Goal: Transaction & Acquisition: Purchase product/service

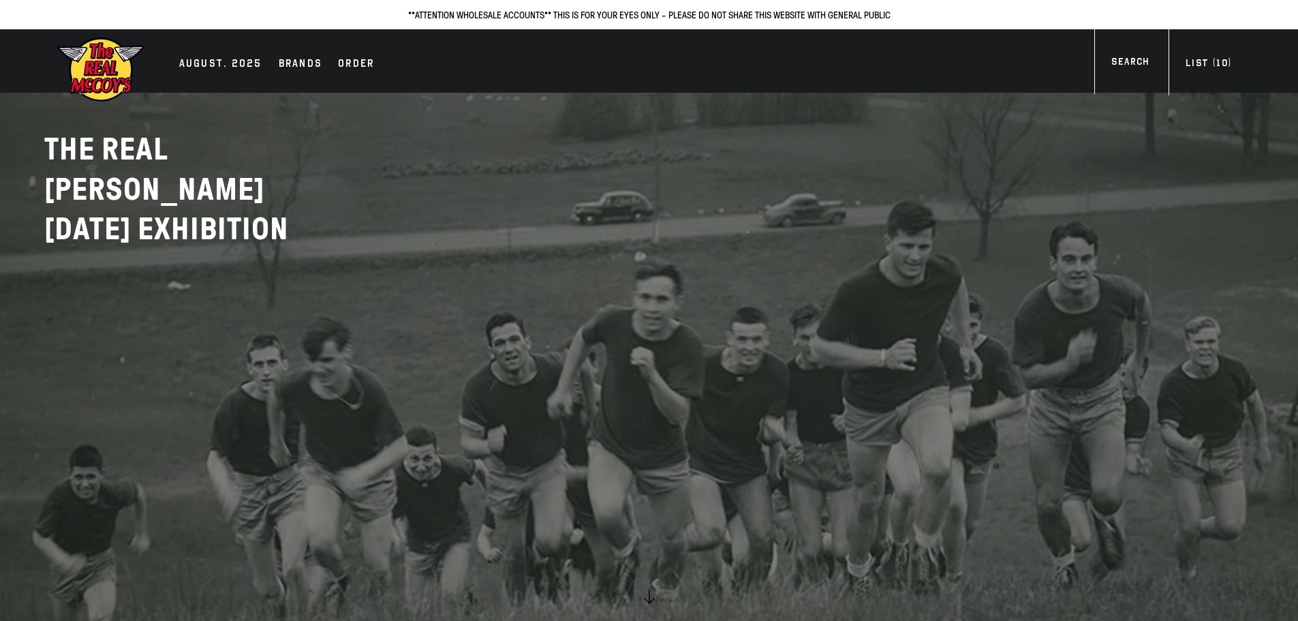
click at [235, 80] on div "AUGUST. 2025 Brands Order More" at bounding box center [649, 60] width 1240 height 63
click at [235, 61] on div "AUGUST. 2025" at bounding box center [220, 64] width 83 height 19
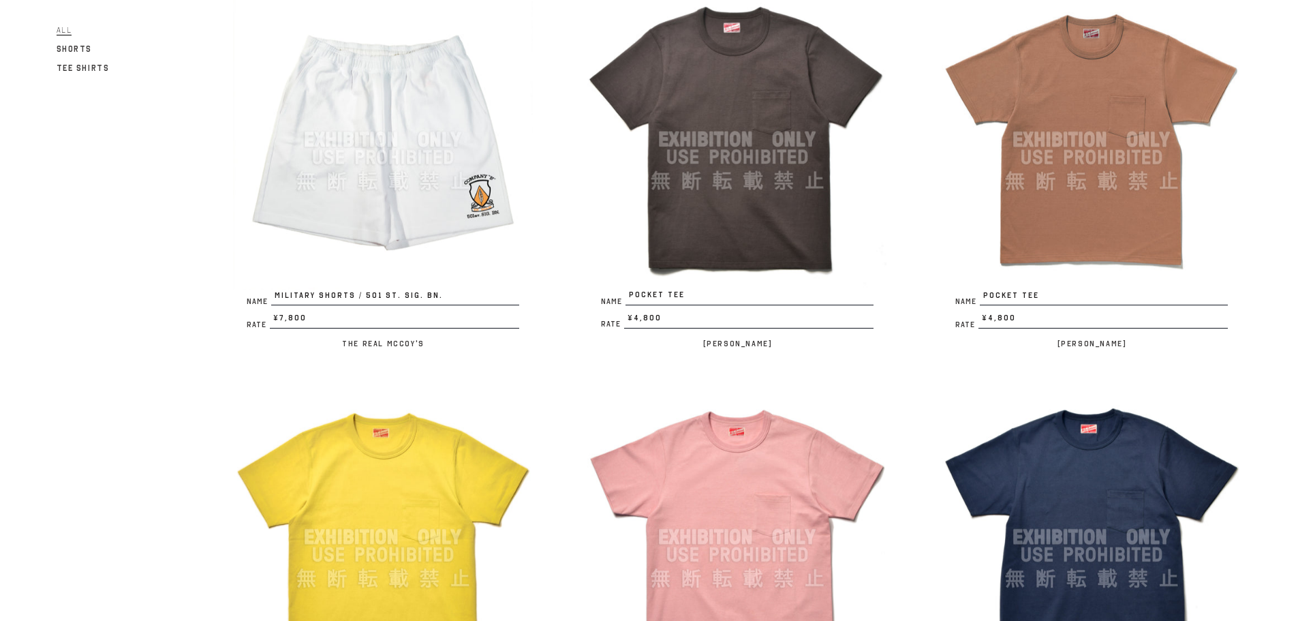
scroll to position [2997, 0]
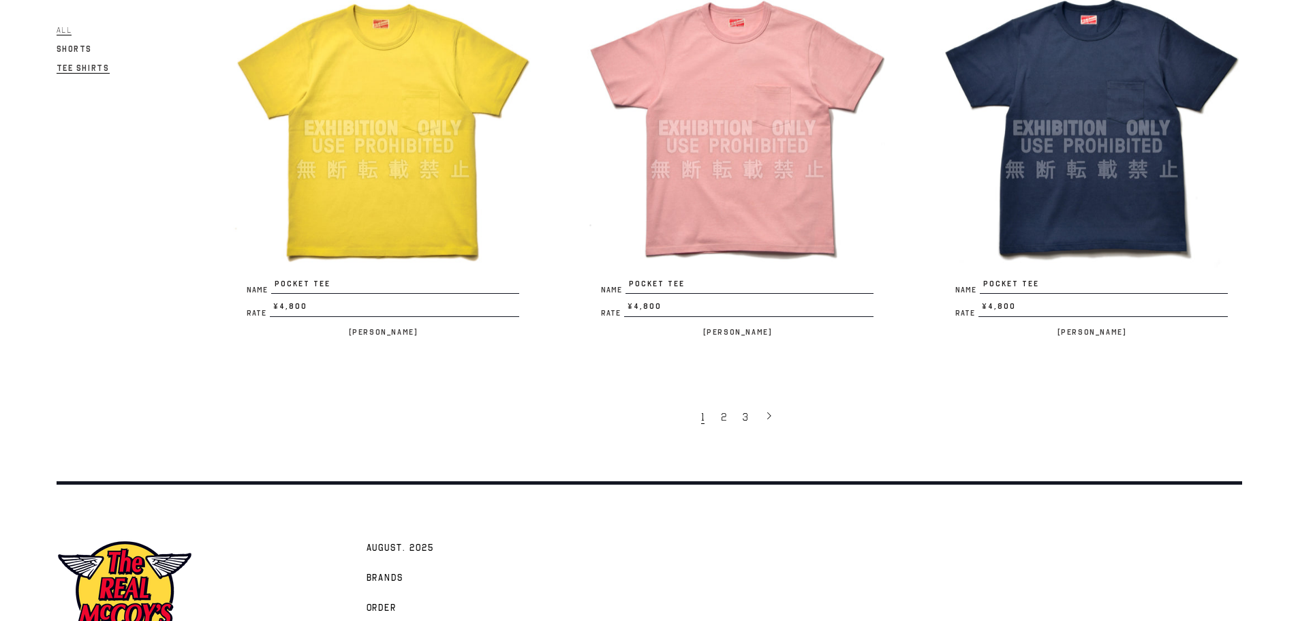
click at [90, 69] on span "Tee Shirts" at bounding box center [83, 68] width 53 height 10
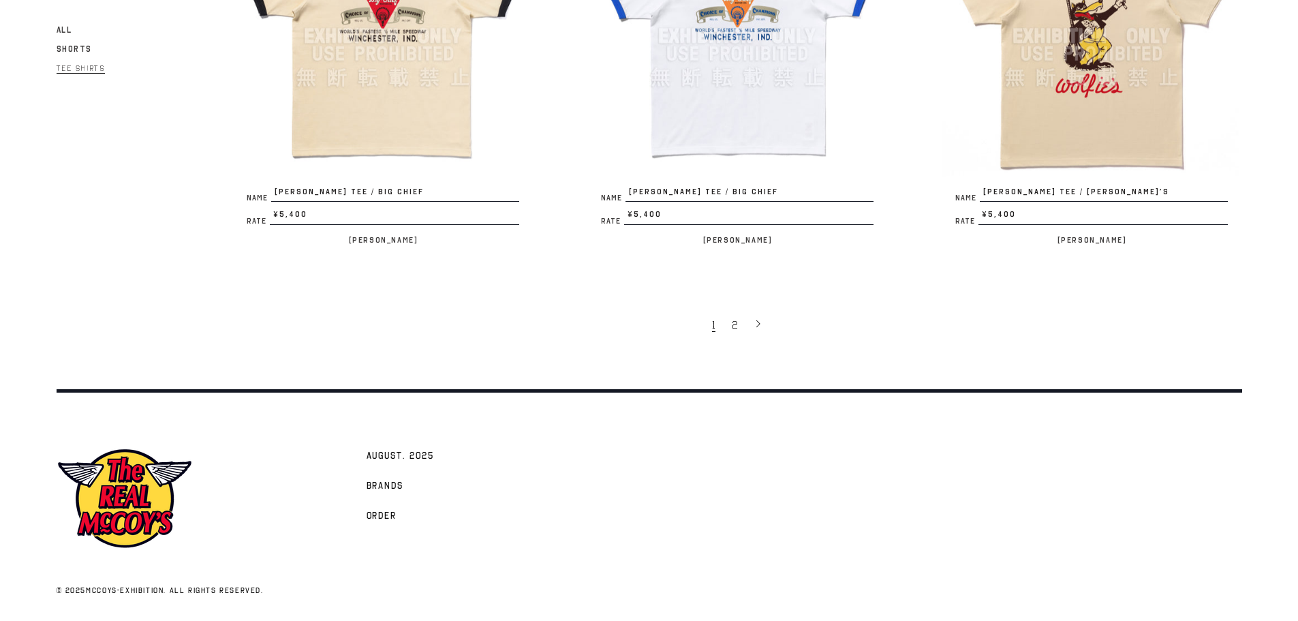
scroll to position [2680, 0]
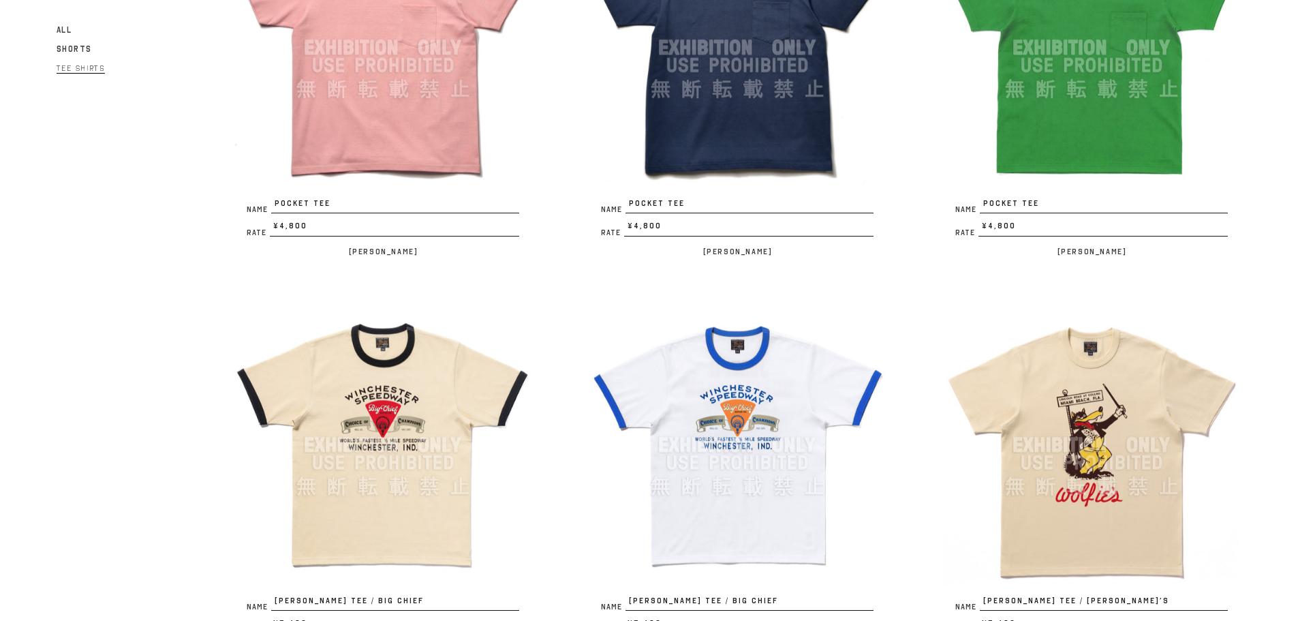
click at [733, 430] on img at bounding box center [737, 445] width 300 height 300
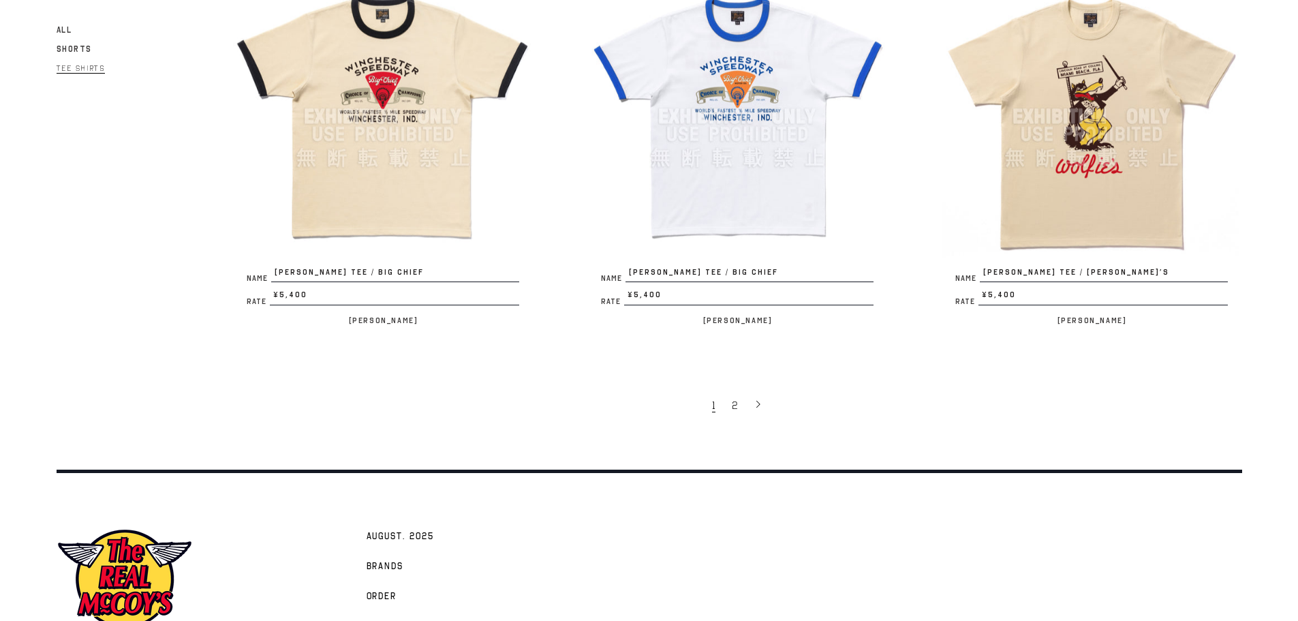
scroll to position [3089, 0]
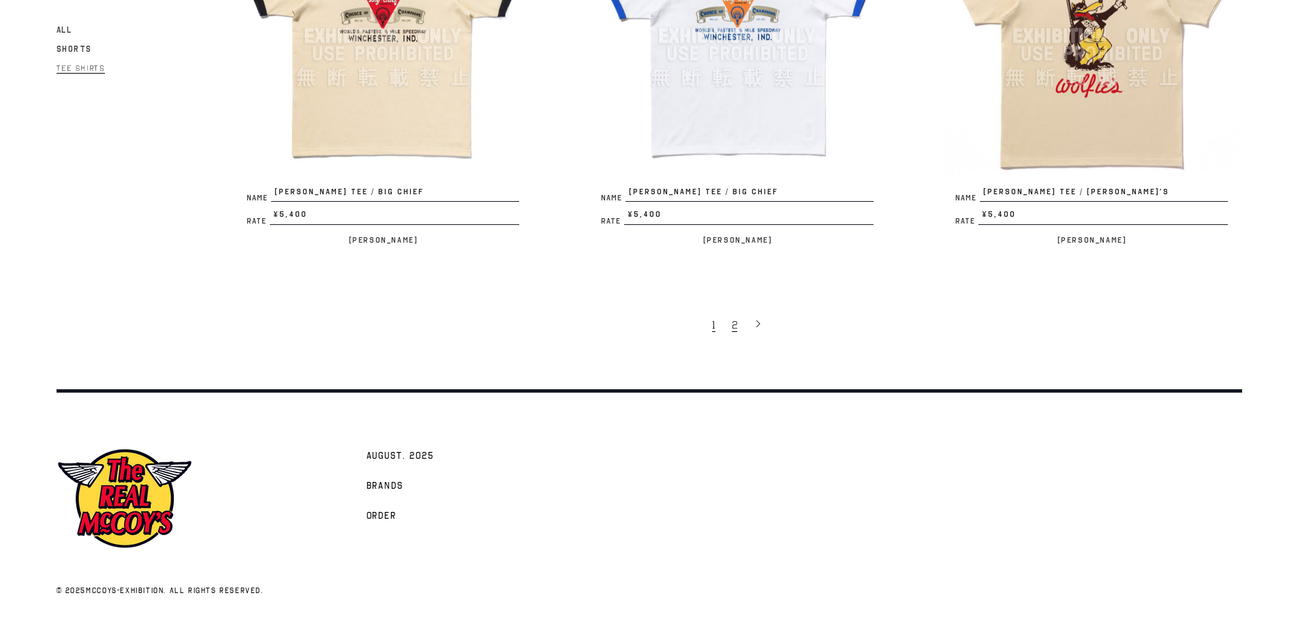
click at [738, 324] on link "2" at bounding box center [736, 324] width 22 height 29
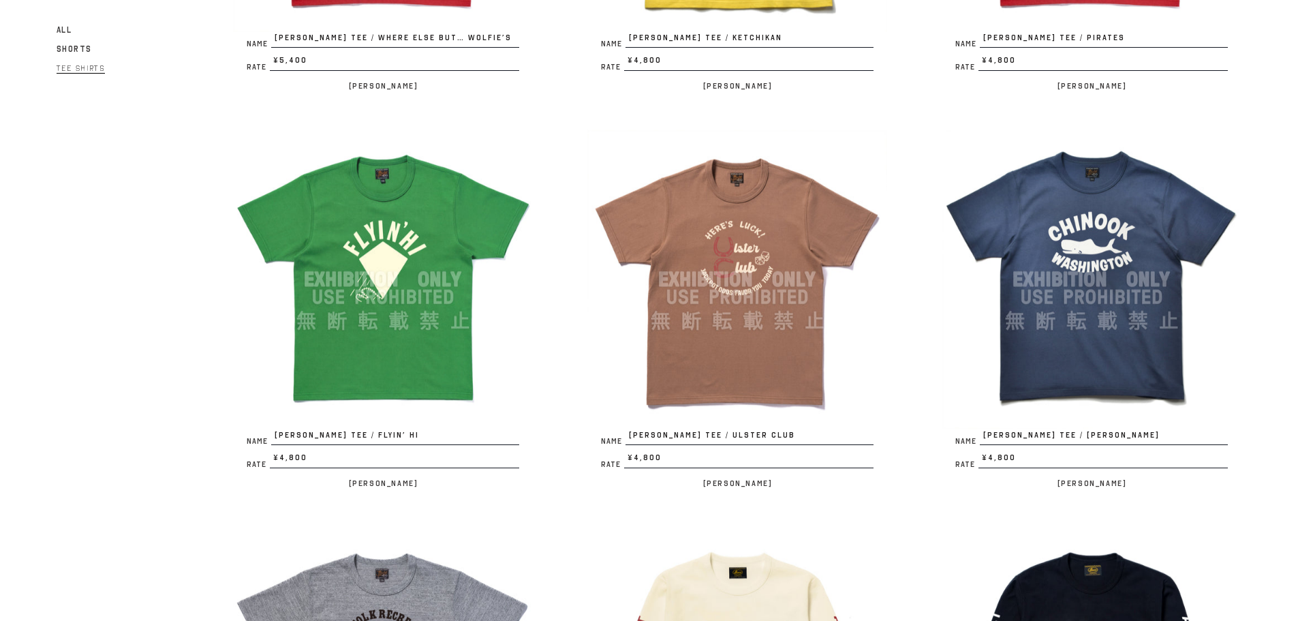
scroll to position [477, 0]
